Goal: Task Accomplishment & Management: Use online tool/utility

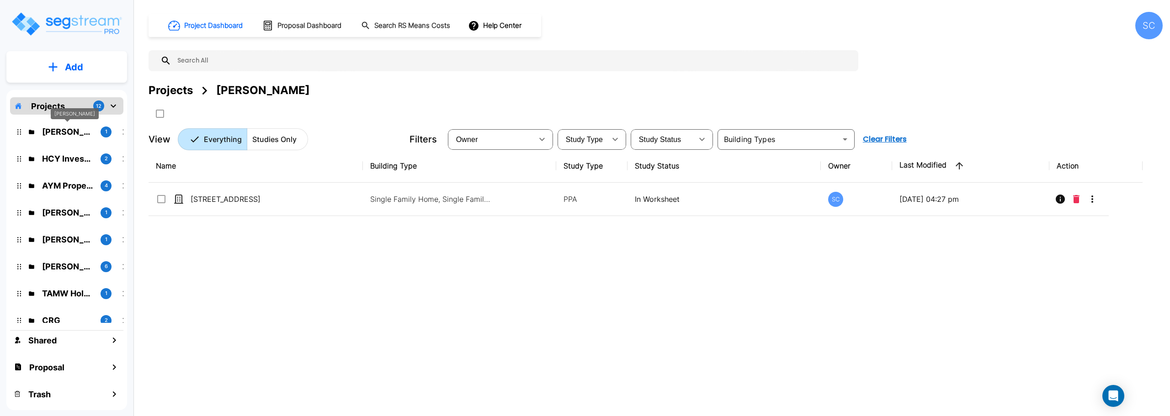
click at [66, 133] on p "Casey Jalili" at bounding box center [67, 132] width 51 height 12
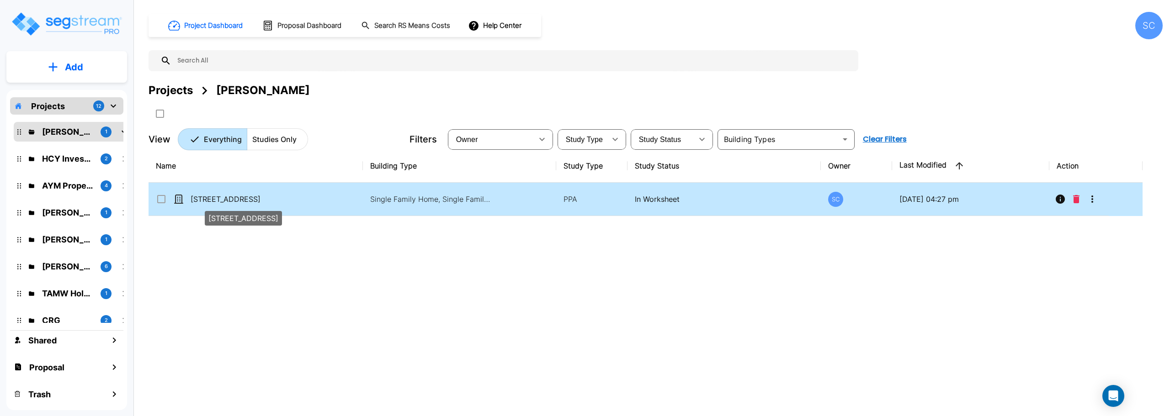
click at [225, 198] on p "2923 S Wall Ave" at bounding box center [236, 199] width 91 height 11
checkbox input "true"
click at [225, 198] on p "2923 S Wall Ave" at bounding box center [236, 199] width 91 height 11
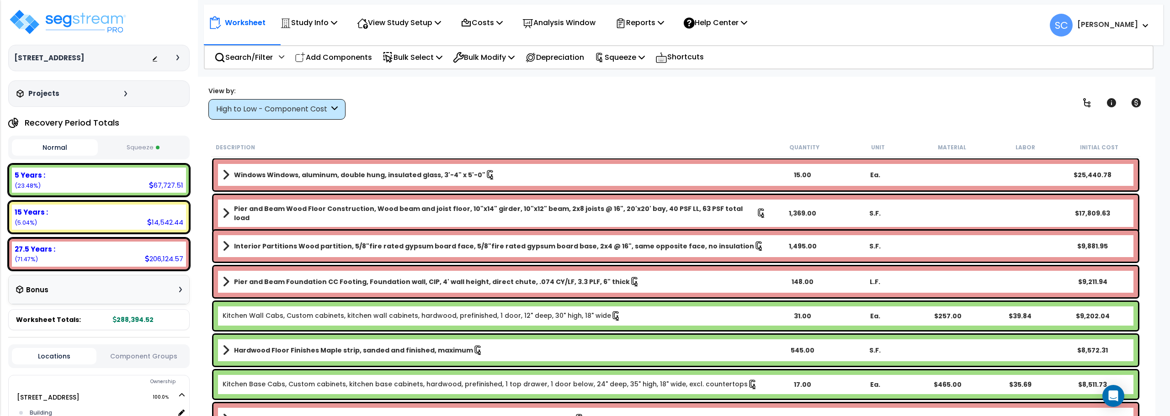
click at [171, 146] on button "Squeeze" at bounding box center [143, 148] width 86 height 16
click at [650, 20] on p "Reports" at bounding box center [639, 22] width 49 height 12
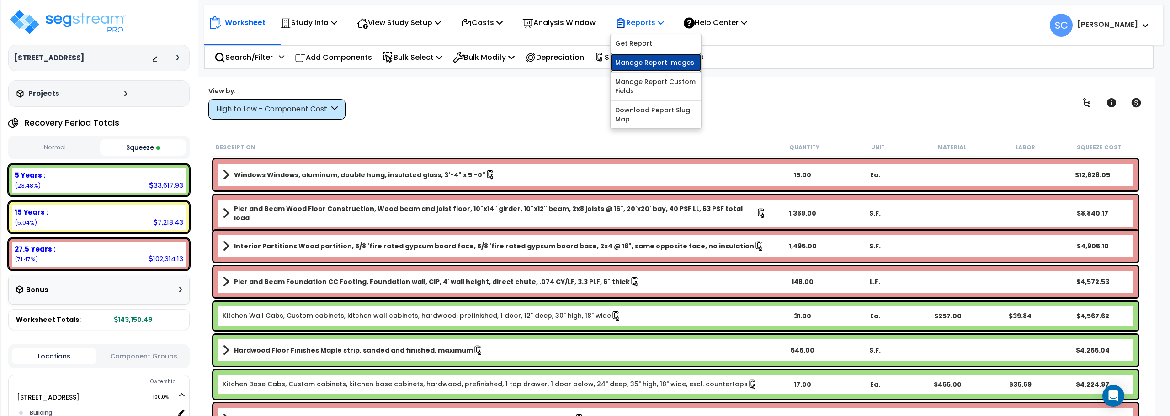
click at [647, 58] on link "Manage Report Images" at bounding box center [655, 62] width 90 height 18
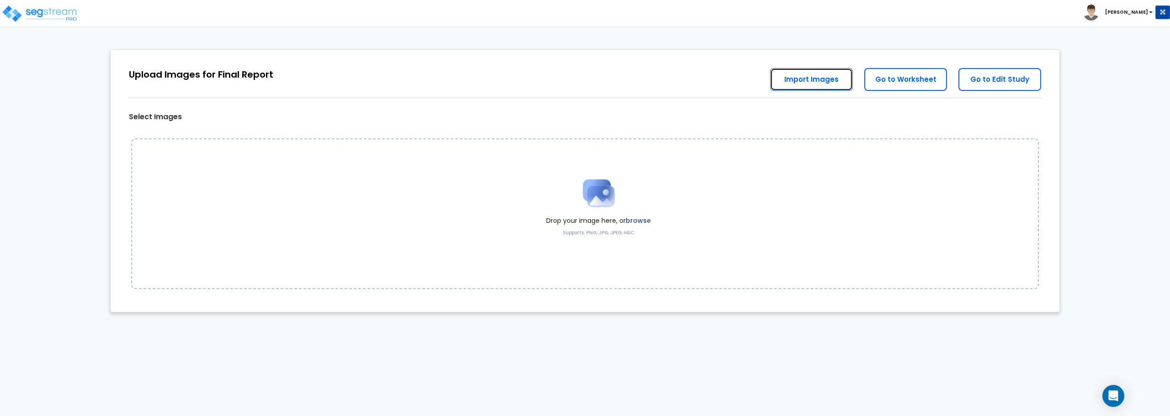
click at [803, 85] on link "Import Images" at bounding box center [811, 79] width 83 height 23
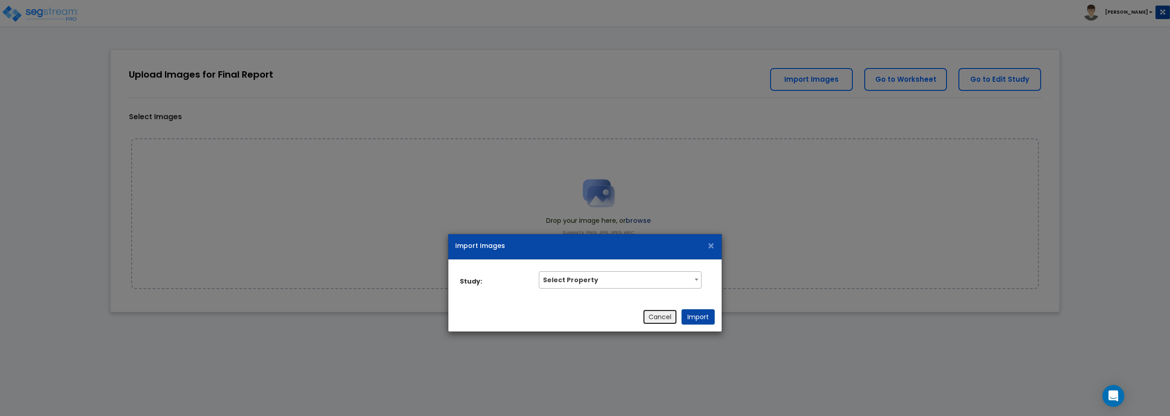
click at [672, 318] on button "Cancel" at bounding box center [659, 317] width 35 height 16
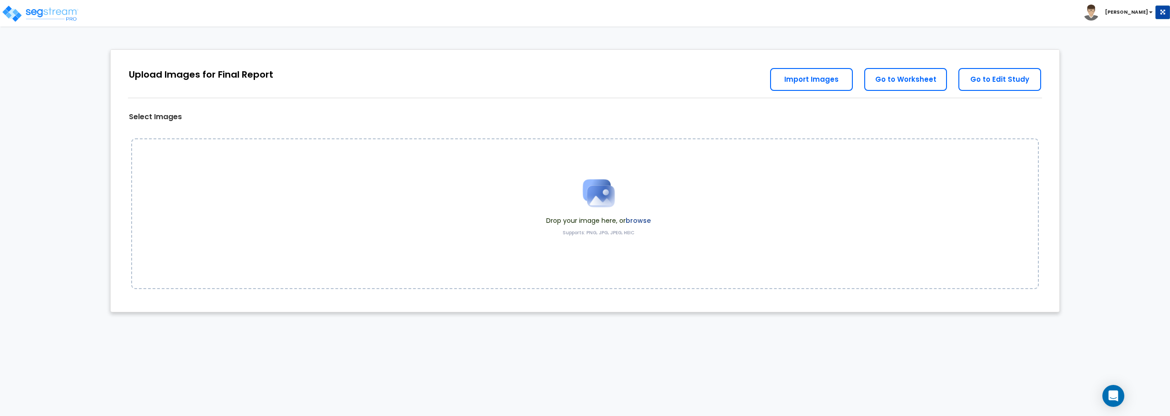
click at [592, 193] on img at bounding box center [599, 193] width 46 height 46
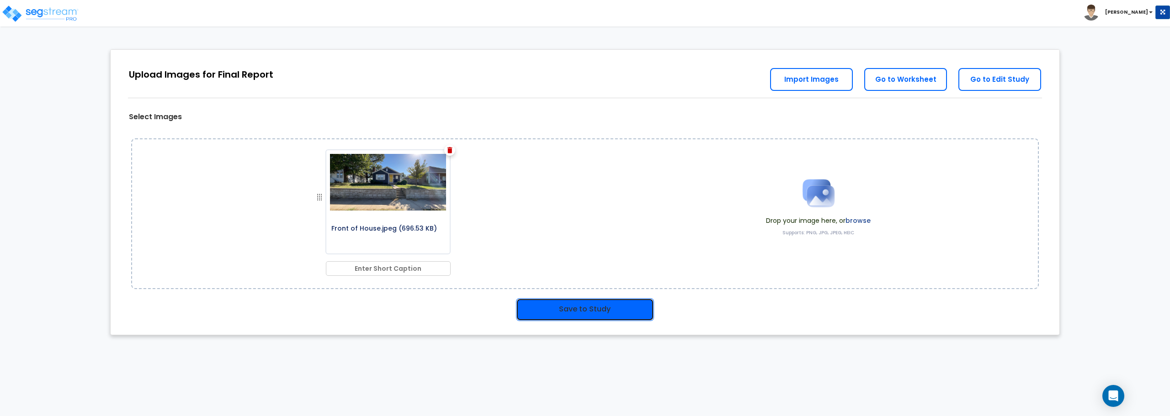
drag, startPoint x: 604, startPoint y: 306, endPoint x: 624, endPoint y: 291, distance: 25.4
click at [604, 307] on button "Save to Study" at bounding box center [585, 309] width 138 height 23
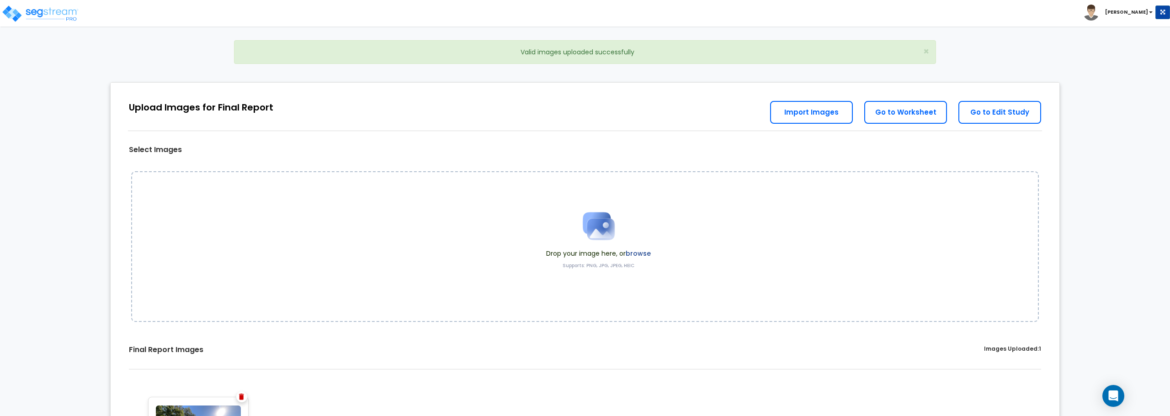
click at [613, 238] on img at bounding box center [599, 226] width 46 height 46
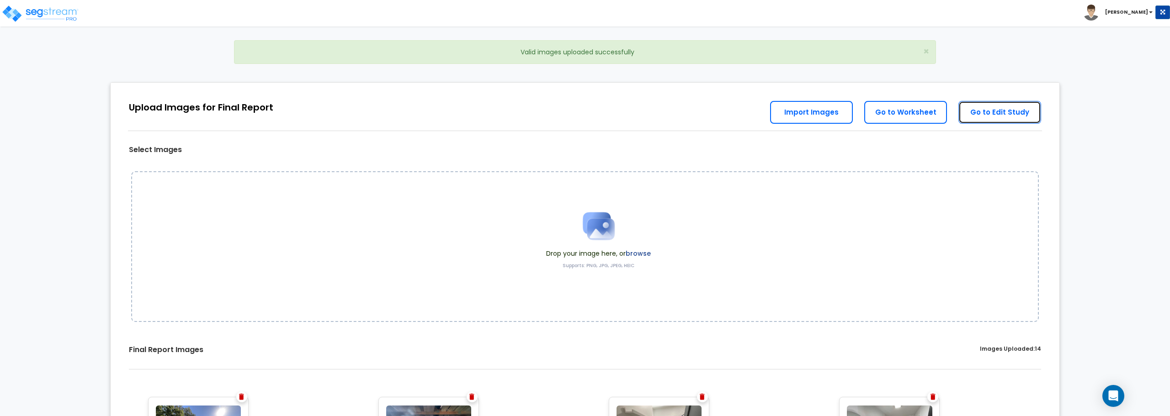
click at [983, 111] on link "Go to Edit Study" at bounding box center [999, 112] width 83 height 23
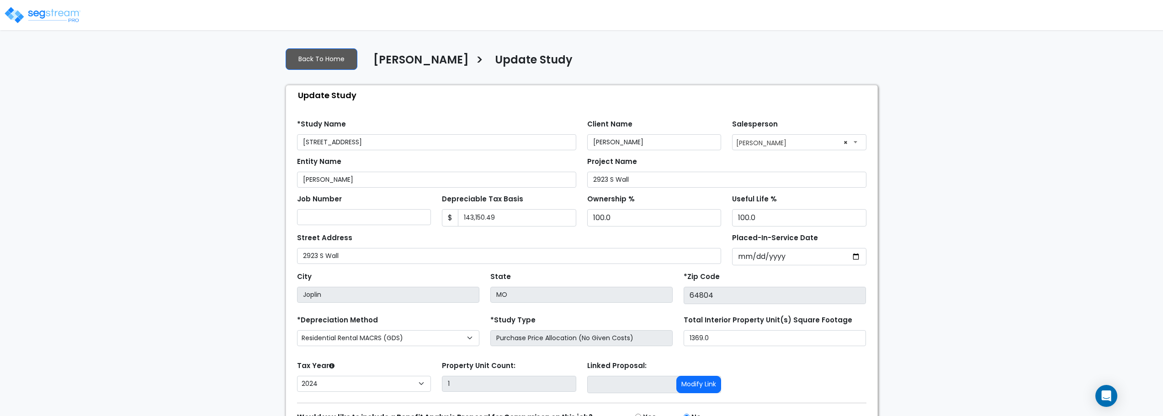
select select "2024"
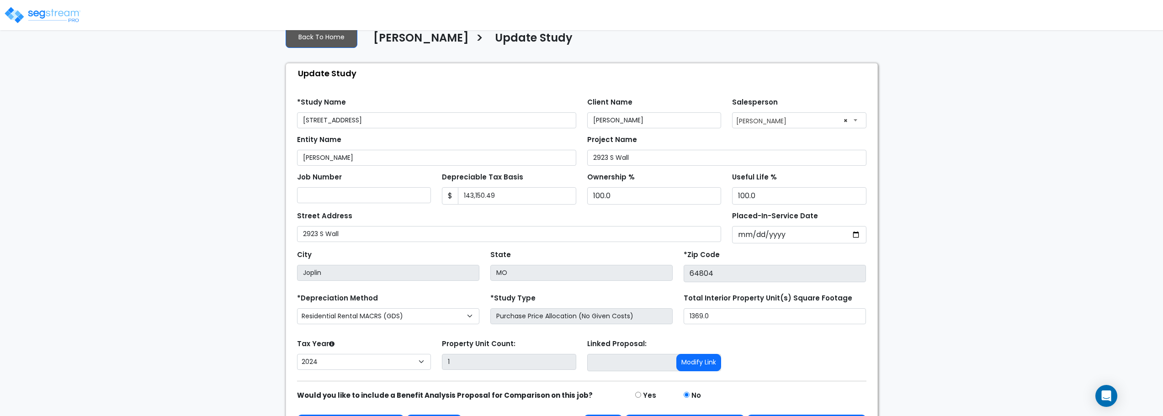
scroll to position [52, 0]
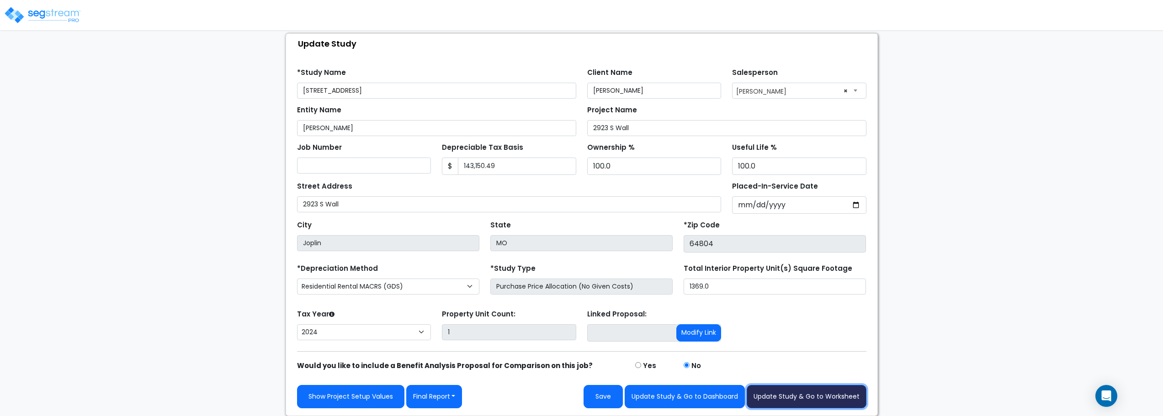
click at [831, 403] on button "Update Study & Go to Worksheet" at bounding box center [807, 396] width 120 height 23
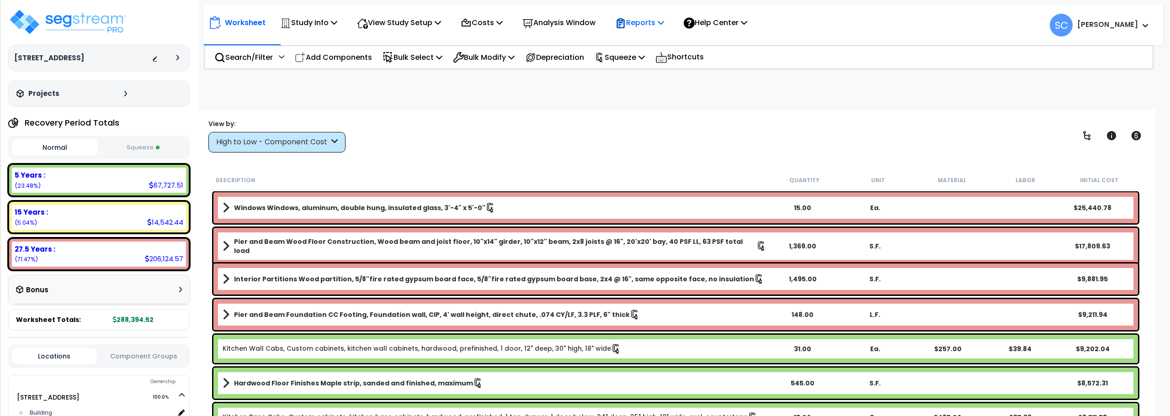
click at [653, 24] on p "Reports" at bounding box center [639, 22] width 49 height 12
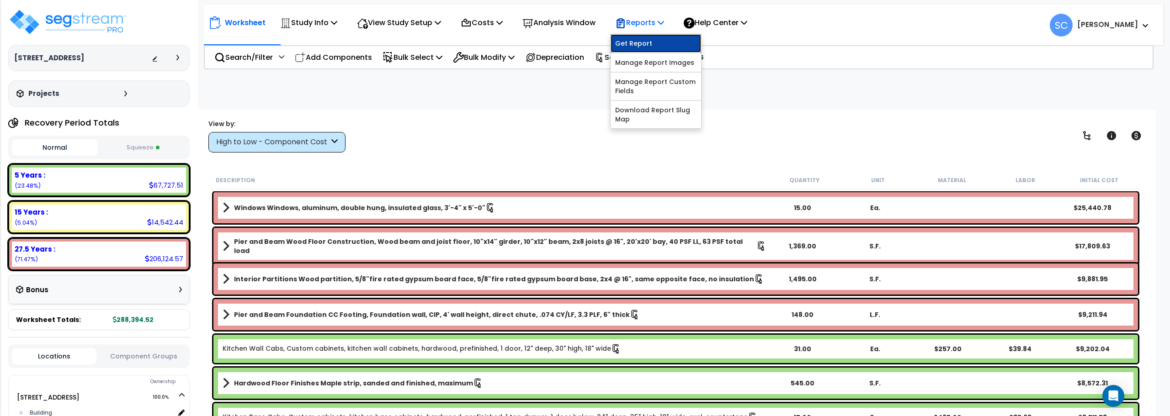
click at [649, 48] on link "Get Report" at bounding box center [655, 43] width 90 height 18
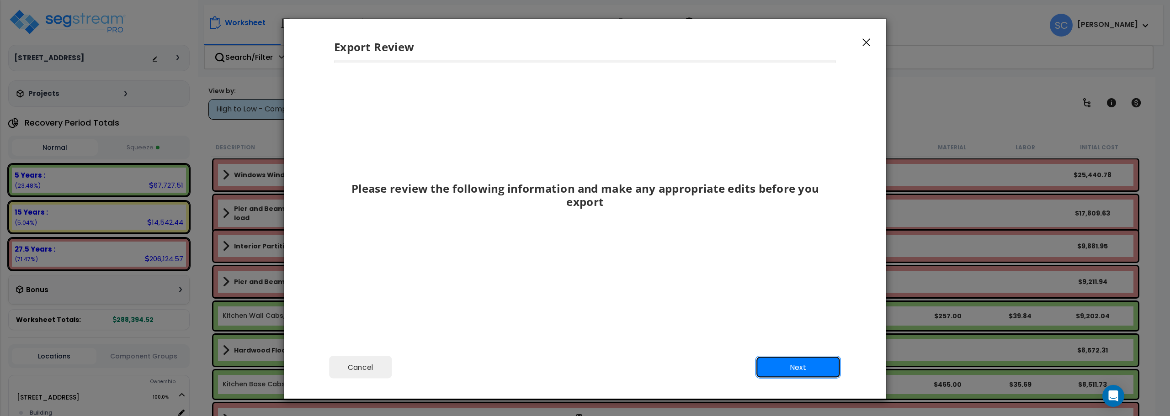
click at [806, 367] on button "Next" at bounding box center [797, 367] width 85 height 23
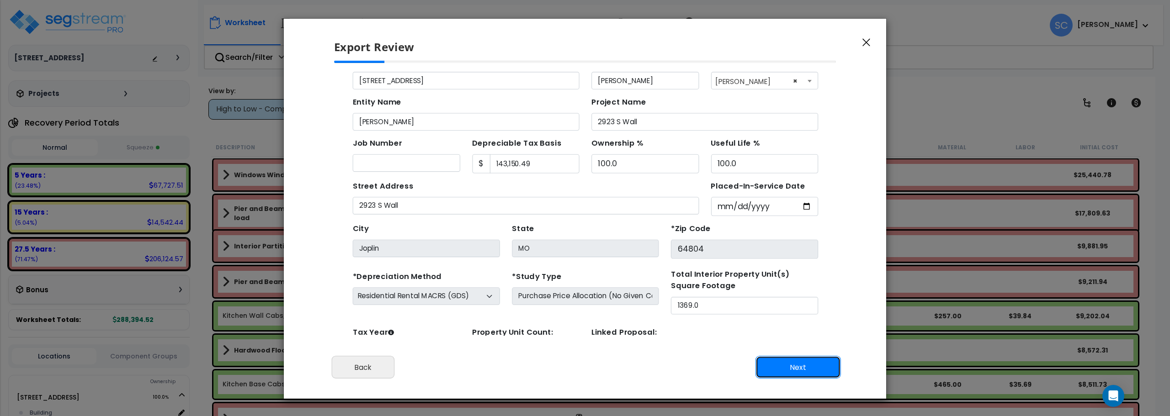
scroll to position [42, 0]
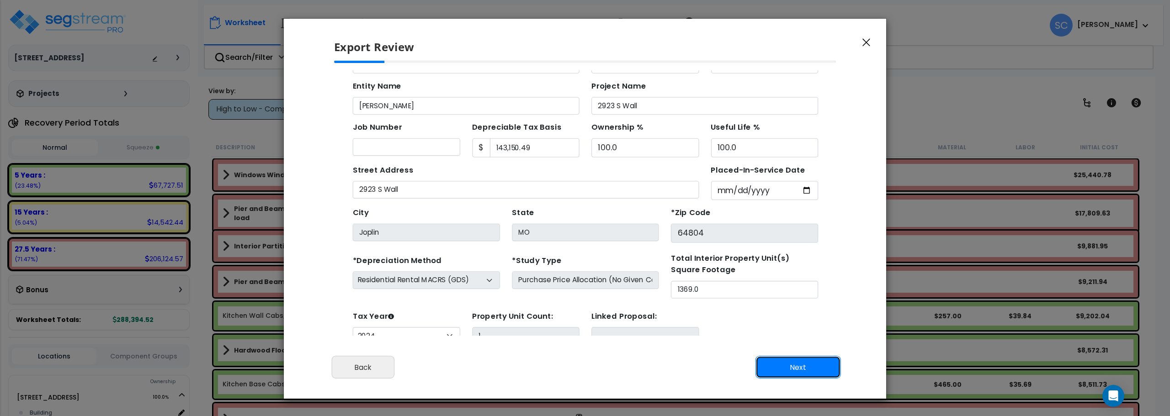
click at [811, 364] on button "Next" at bounding box center [797, 367] width 85 height 23
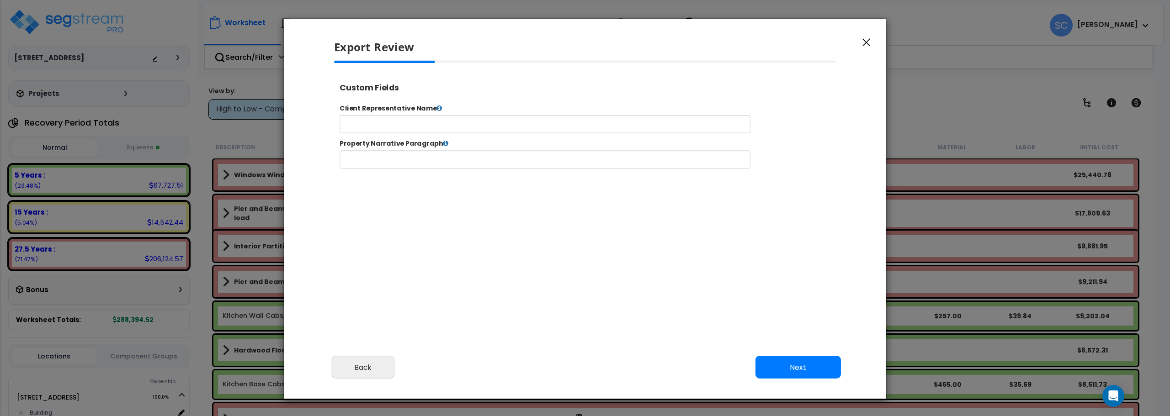
select select "2024"
click at [477, 125] on input "text" at bounding box center [573, 130] width 466 height 21
type input "[PERSON_NAME]"
click at [825, 373] on button "Next" at bounding box center [797, 367] width 85 height 23
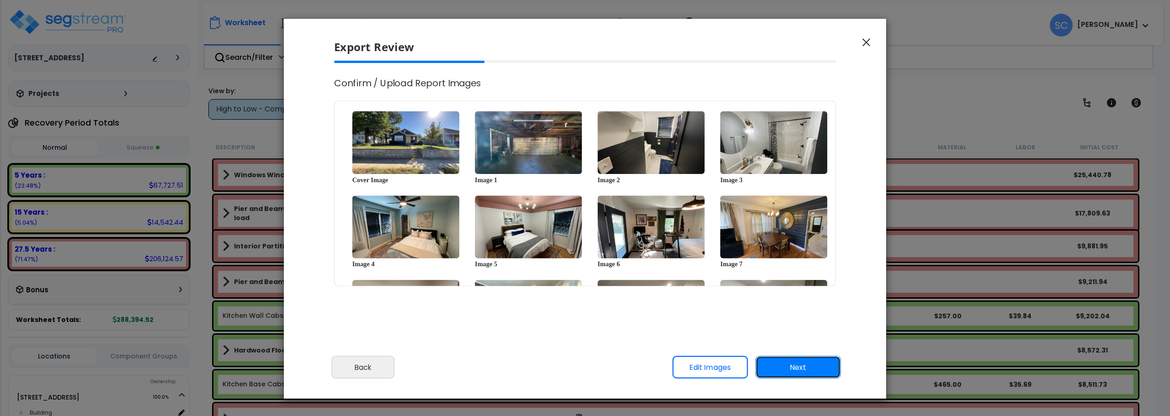
scroll to position [0, 0]
click at [789, 371] on button "Next" at bounding box center [797, 367] width 85 height 23
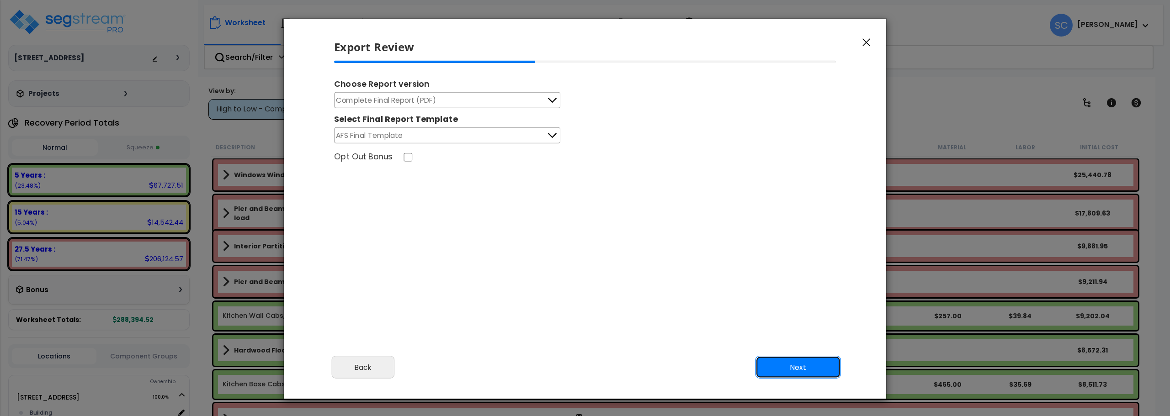
click at [794, 366] on button "Next" at bounding box center [797, 367] width 85 height 23
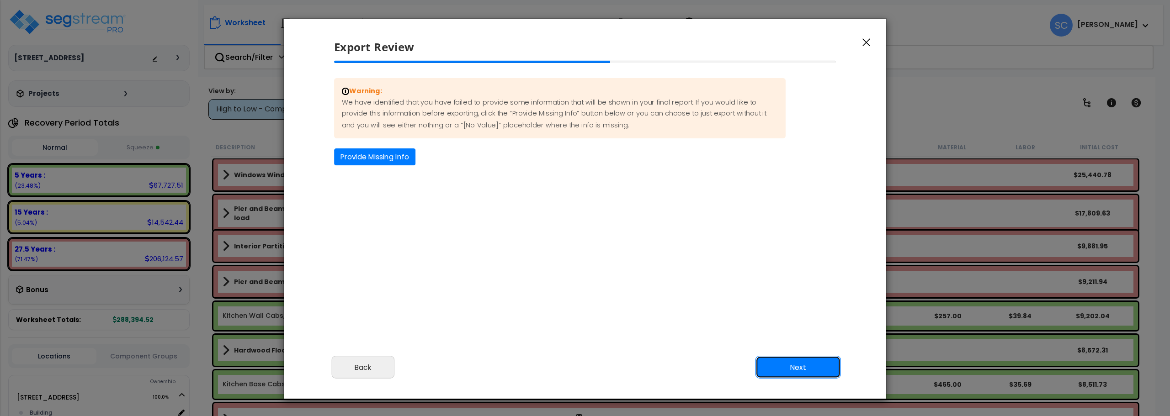
click at [816, 375] on button "Next" at bounding box center [797, 367] width 85 height 23
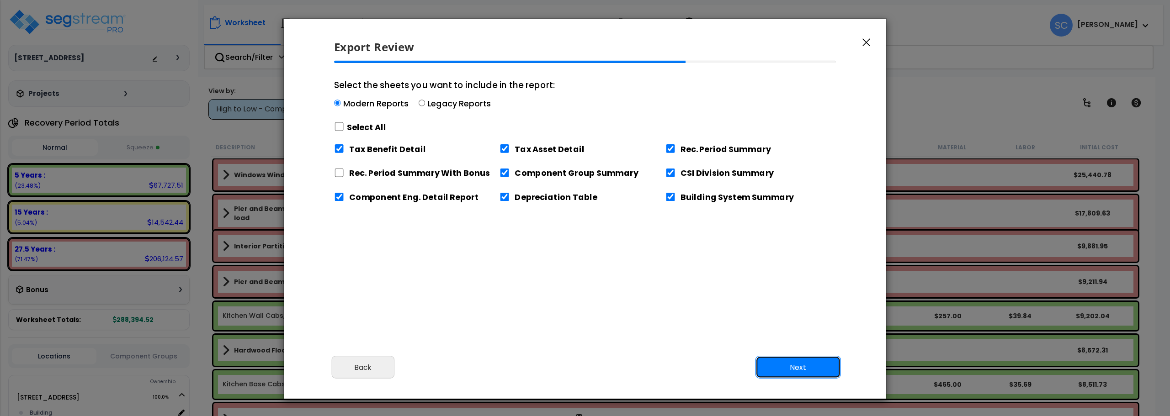
click at [811, 370] on button "Next" at bounding box center [797, 367] width 85 height 23
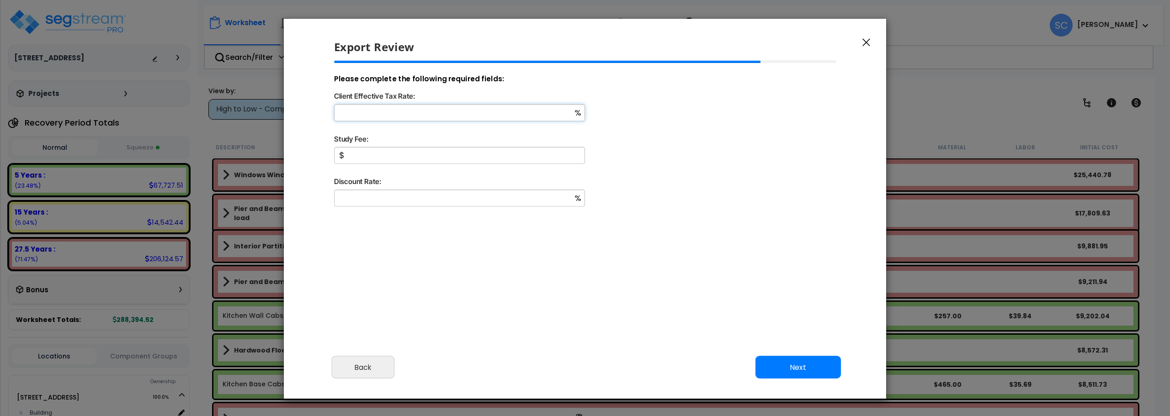
click at [384, 118] on input "Client Effective Tax Rate:" at bounding box center [459, 112] width 251 height 17
click at [414, 115] on input "Client Effective Tax Rate:" at bounding box center [459, 112] width 251 height 17
type input "18"
click at [444, 159] on input "Study Fee:" at bounding box center [459, 155] width 251 height 17
type input "2,500"
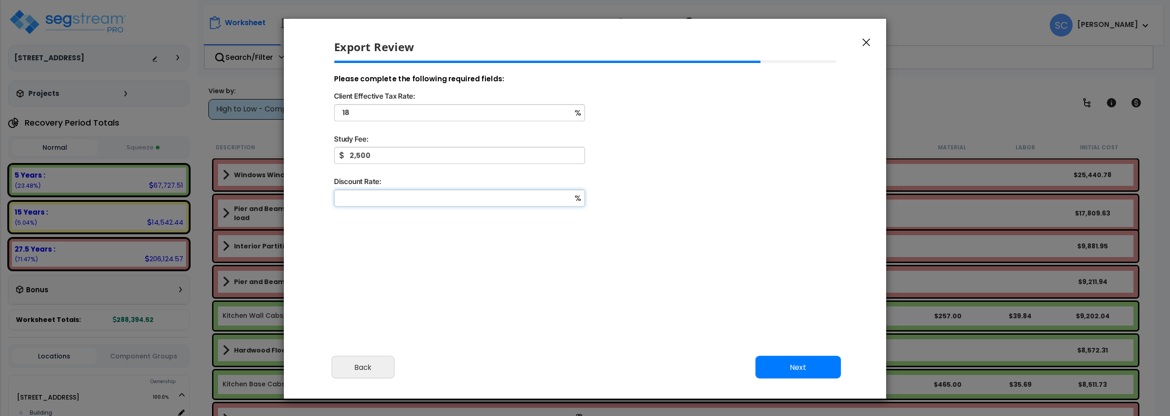
click at [434, 196] on input "Discount Rate:" at bounding box center [459, 198] width 251 height 17
type input "0"
click at [826, 365] on button "Next" at bounding box center [797, 367] width 85 height 23
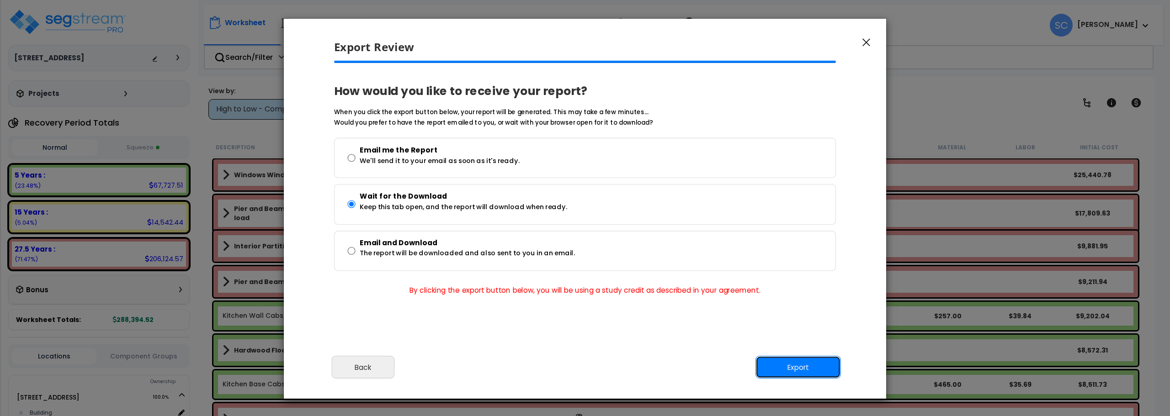
click at [806, 364] on button "Export" at bounding box center [797, 367] width 85 height 23
